Goal: Transaction & Acquisition: Purchase product/service

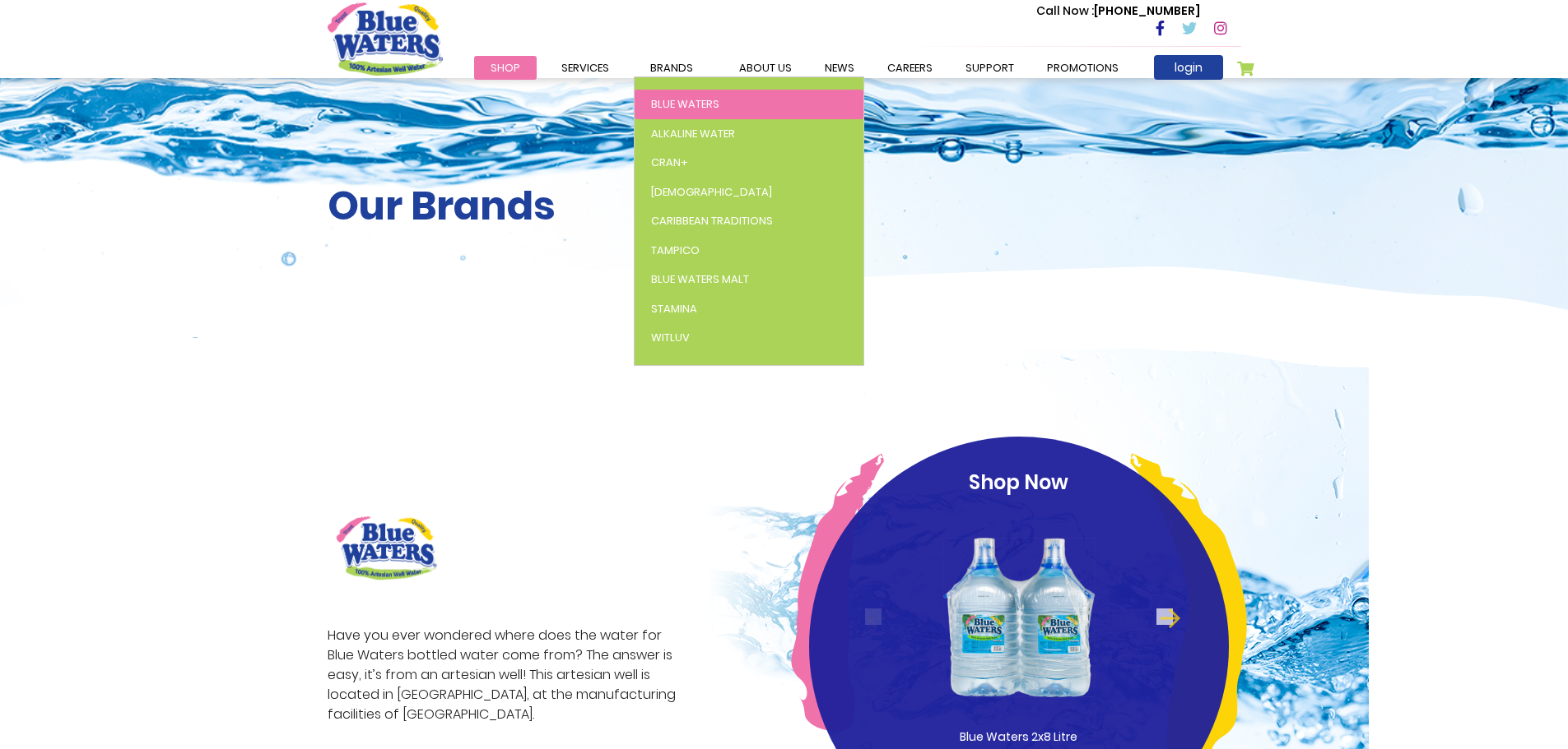
click at [703, 103] on span "Blue Waters" at bounding box center [685, 103] width 68 height 15
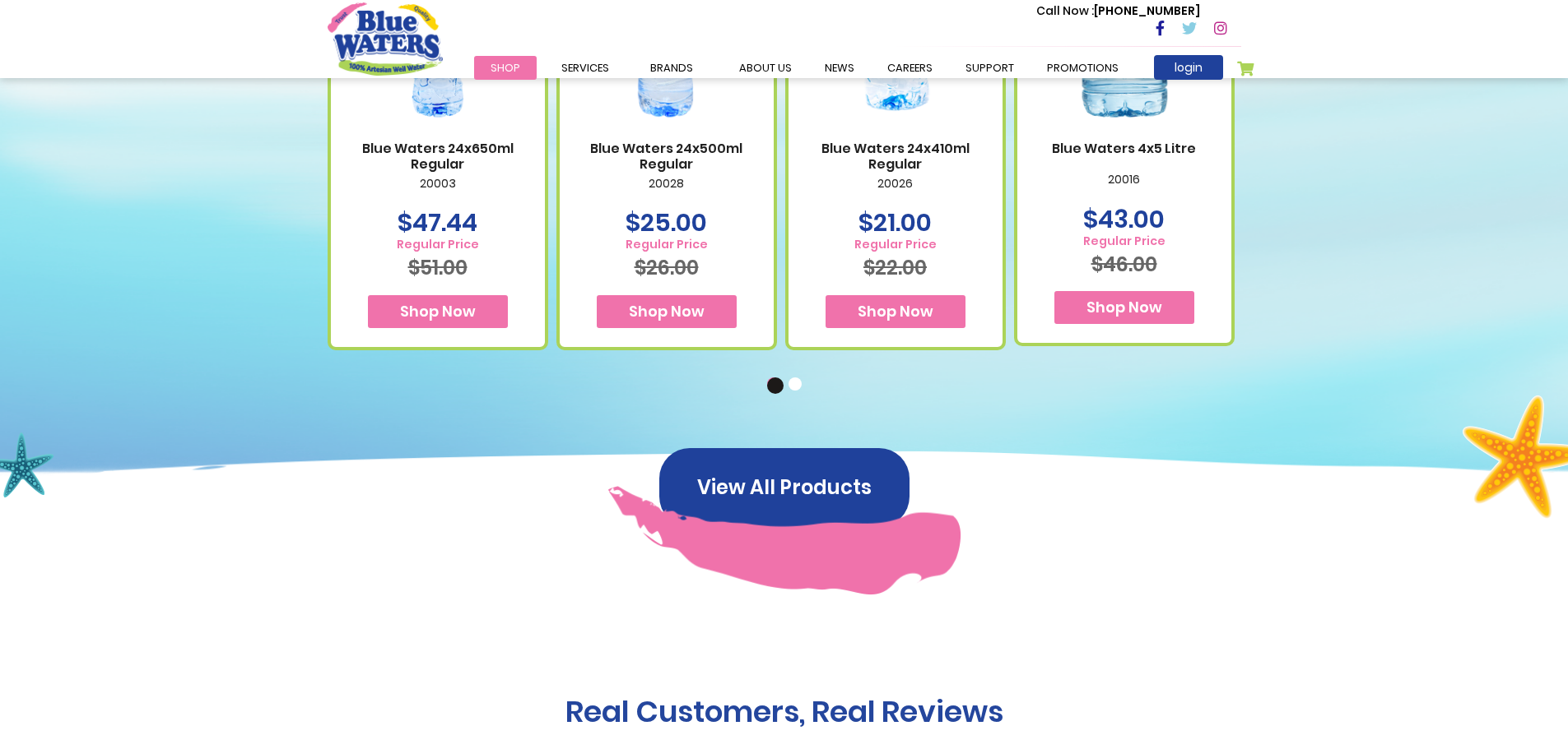
scroll to position [1151, 0]
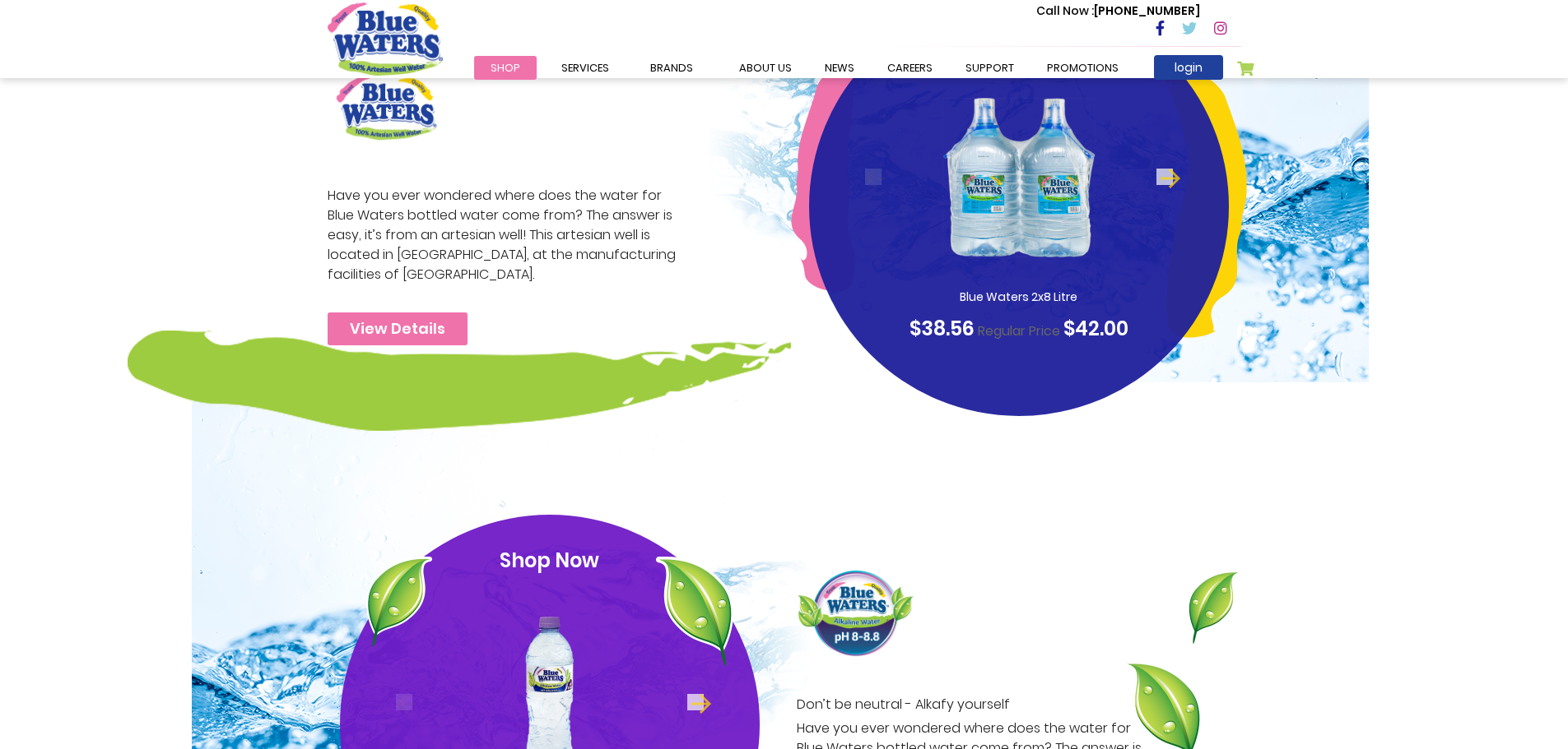
scroll to position [494, 0]
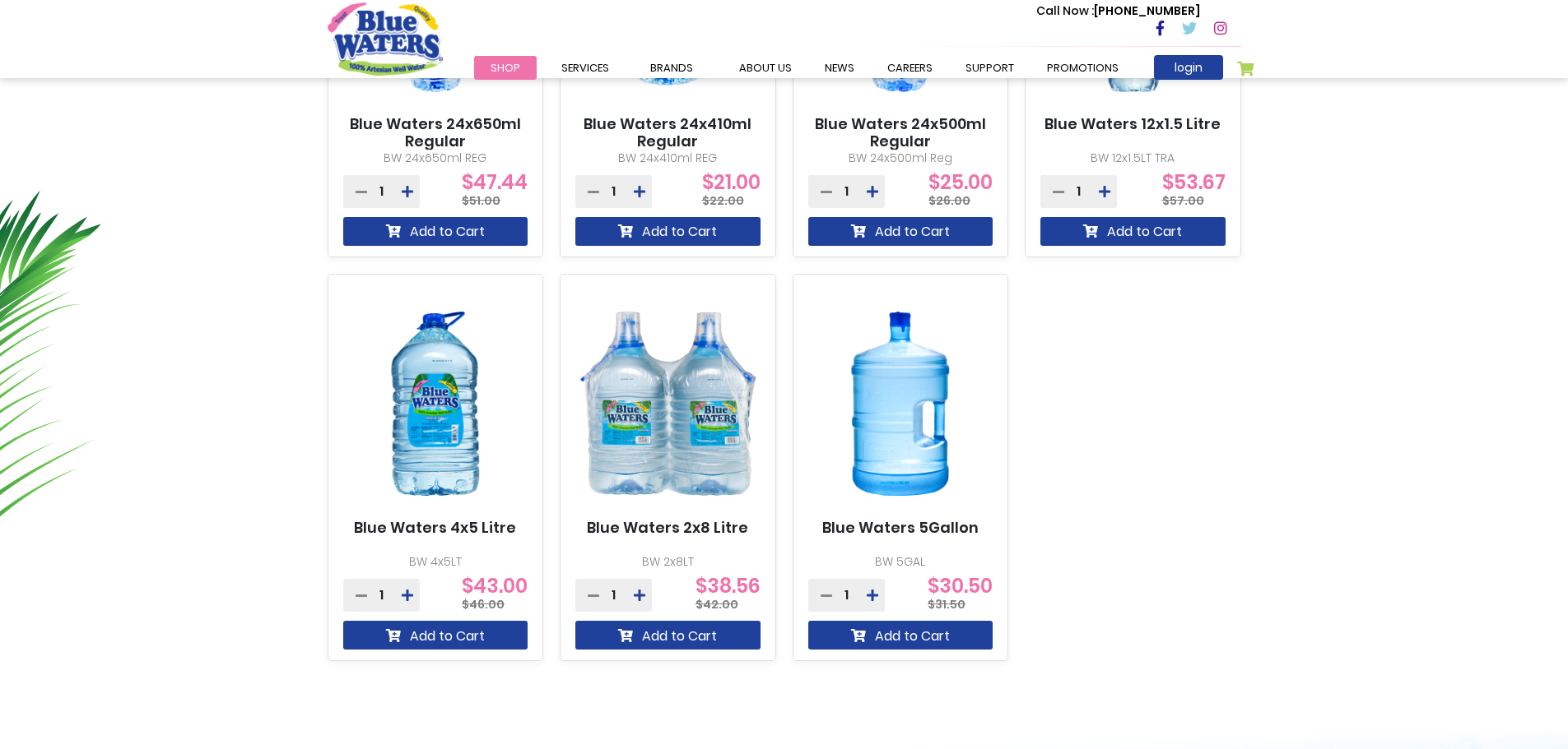
scroll to position [822, 0]
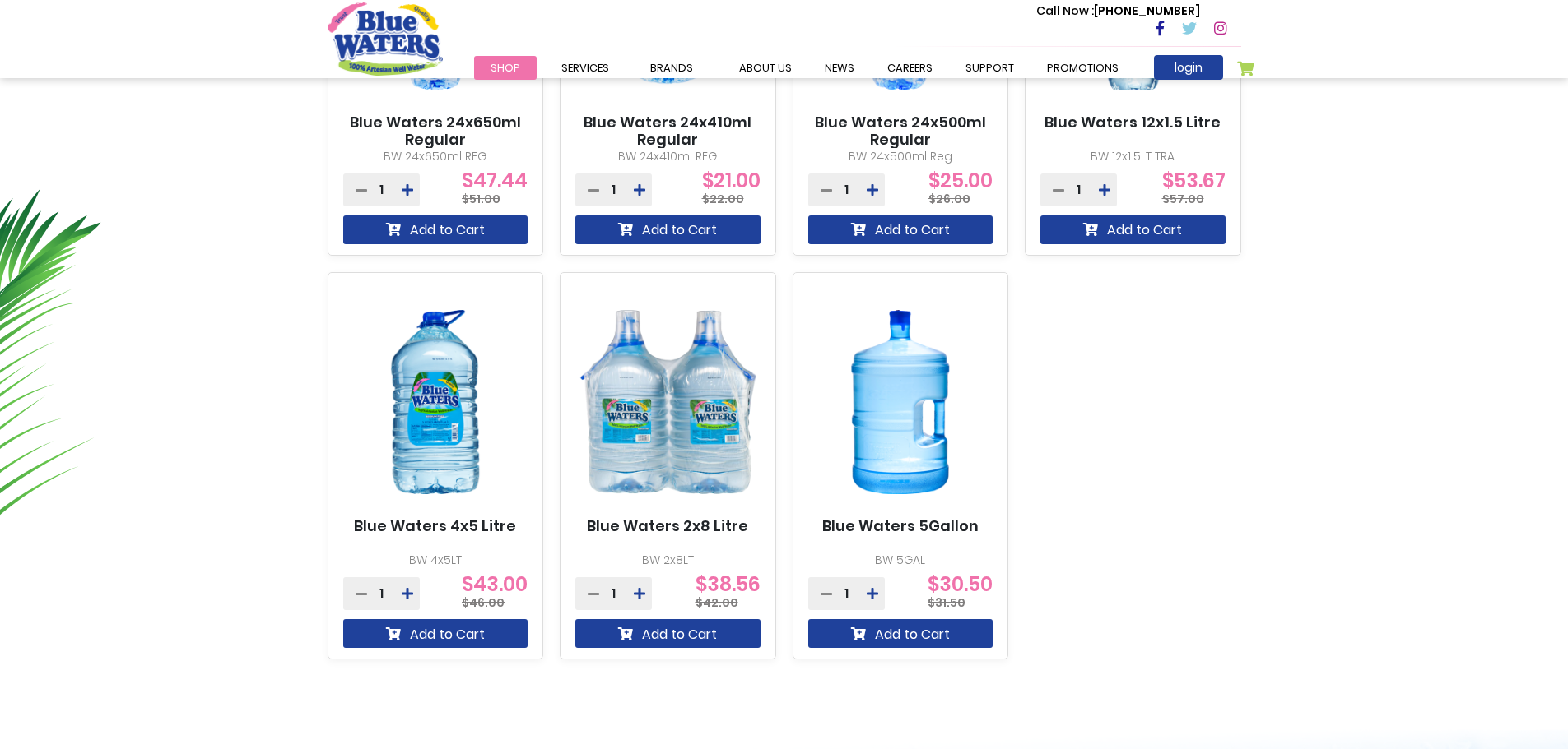
click at [452, 384] on img at bounding box center [436, 402] width 186 height 231
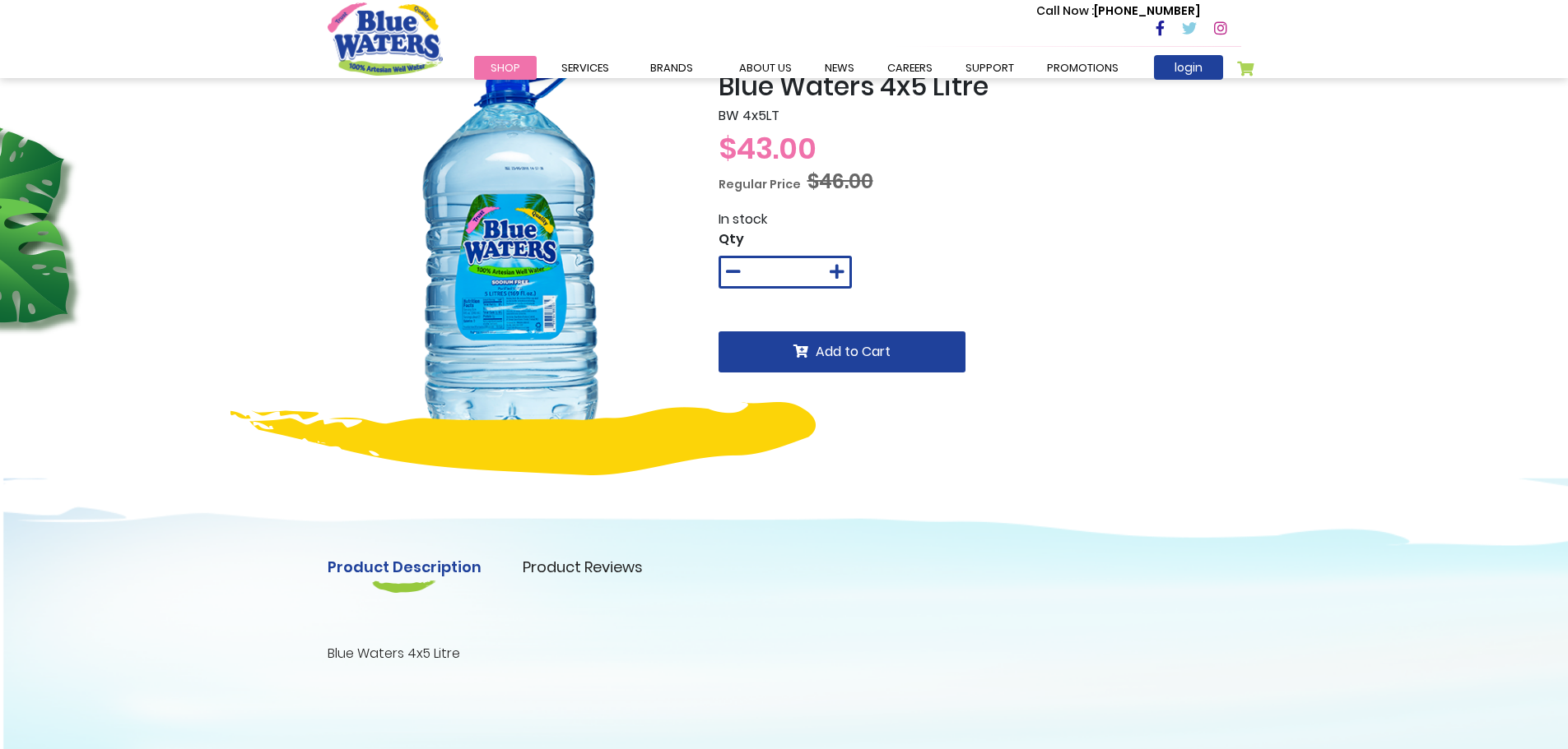
scroll to position [82, 0]
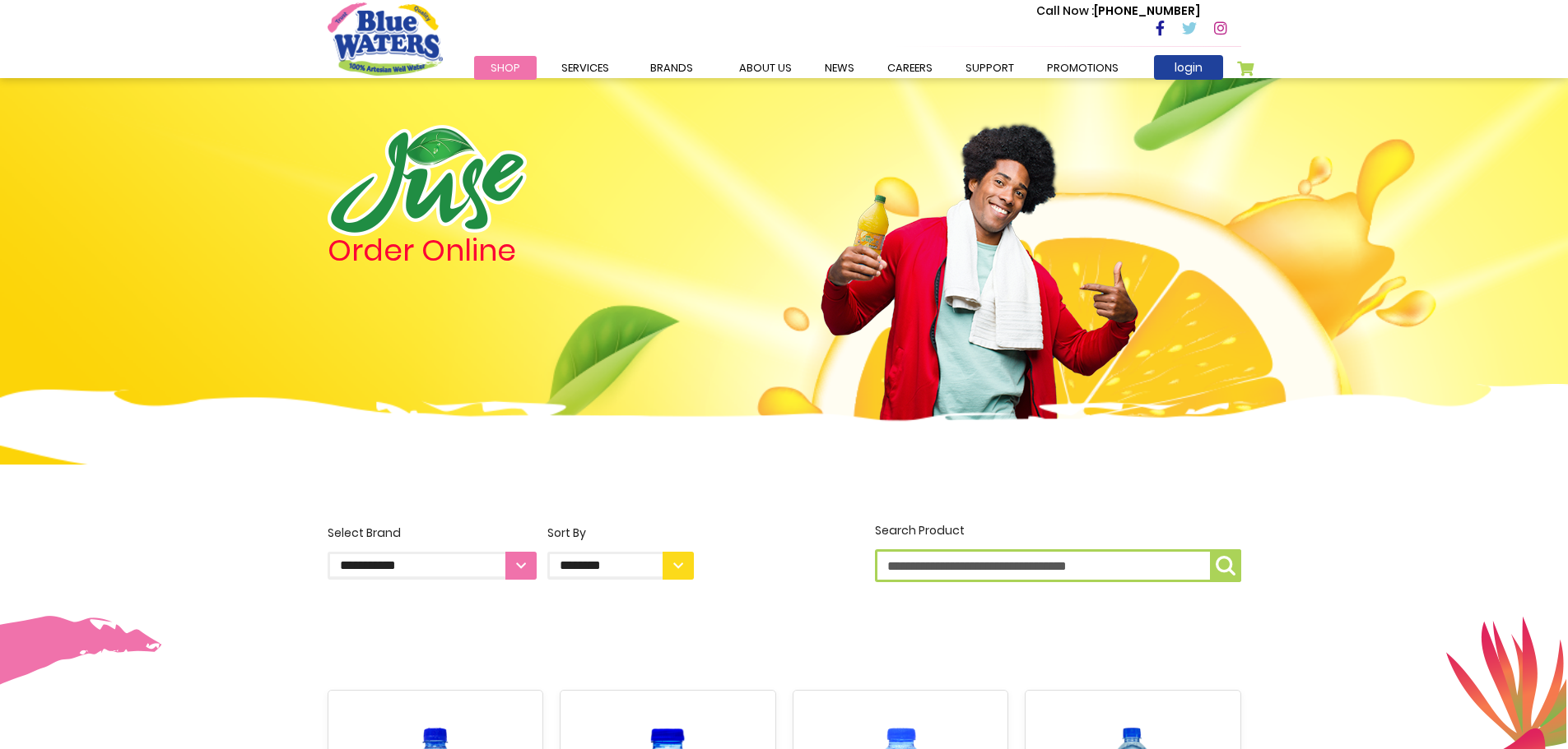
scroll to position [822, 0]
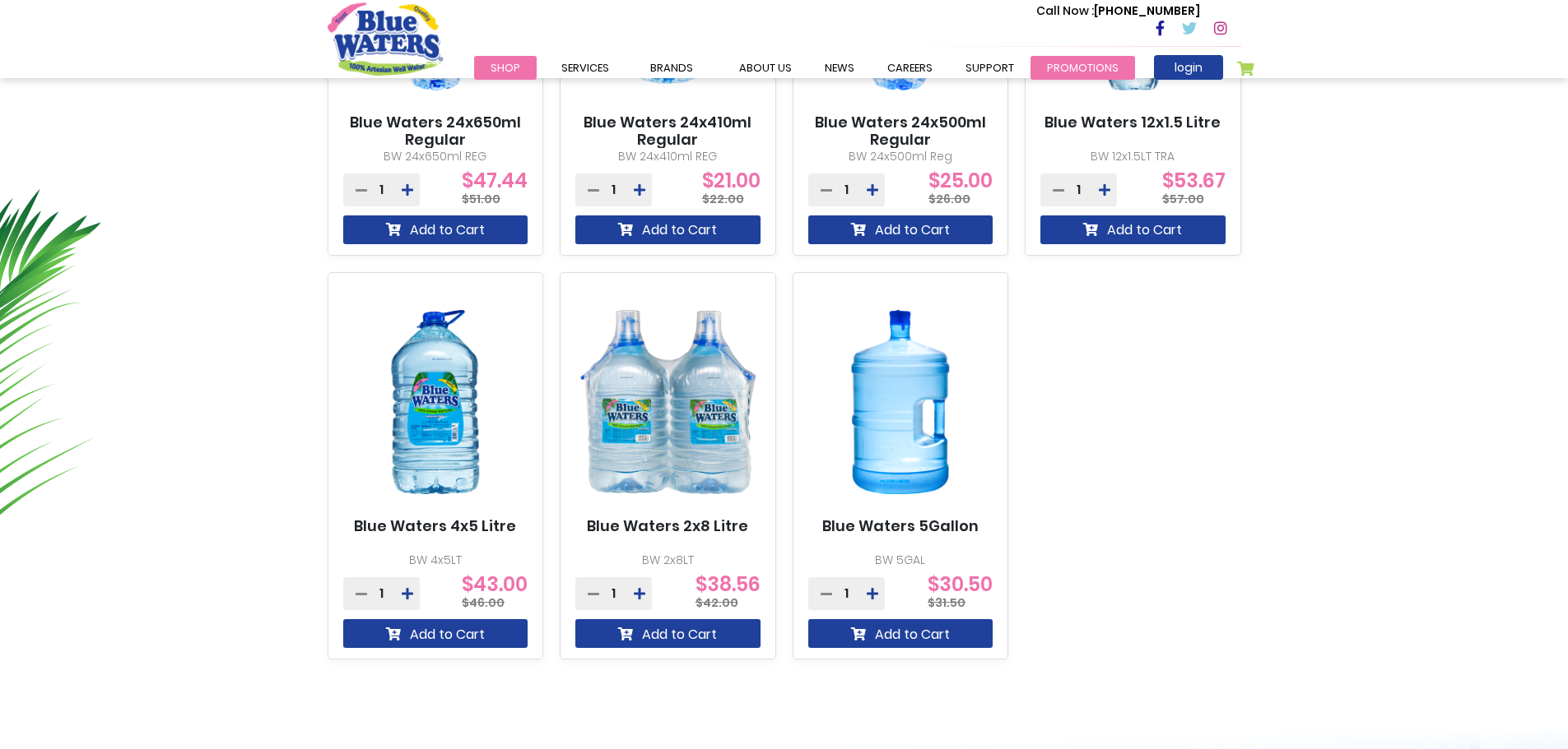
click at [1066, 61] on link "Promotions" at bounding box center [1083, 67] width 105 height 24
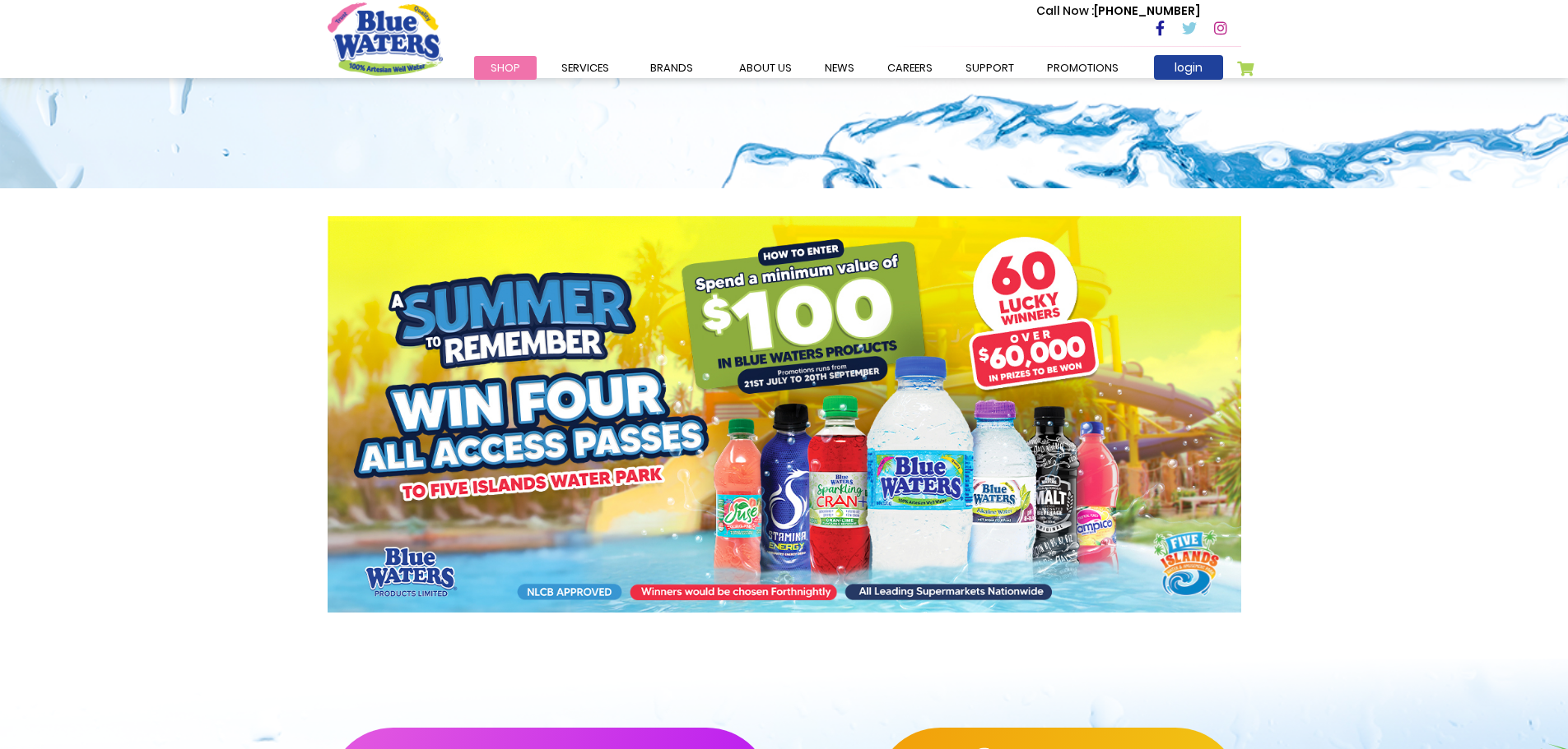
scroll to position [82, 0]
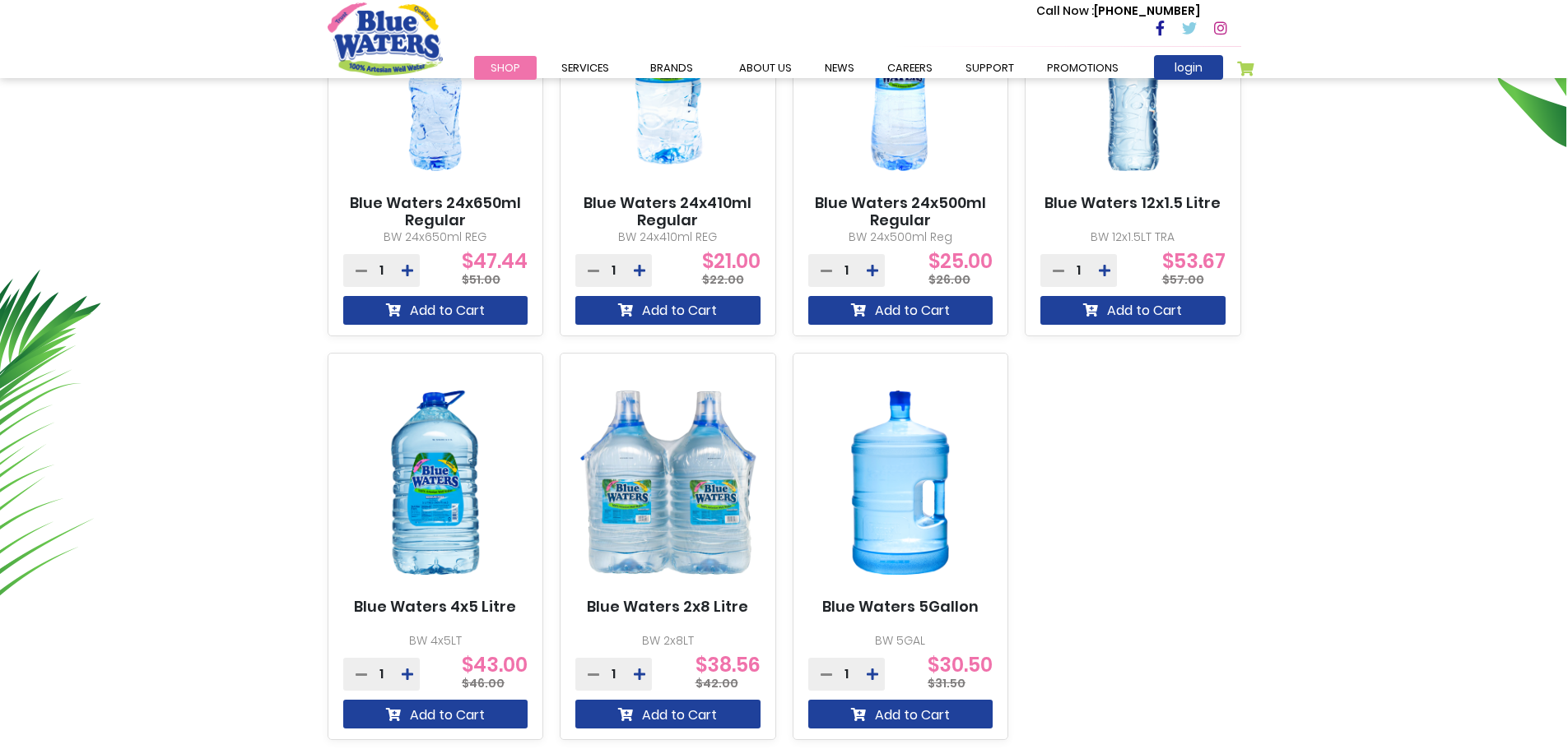
scroll to position [822, 0]
